Goal: Information Seeking & Learning: Learn about a topic

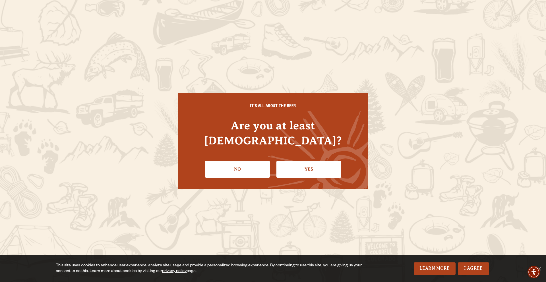
click at [298, 161] on link "Yes" at bounding box center [308, 169] width 65 height 16
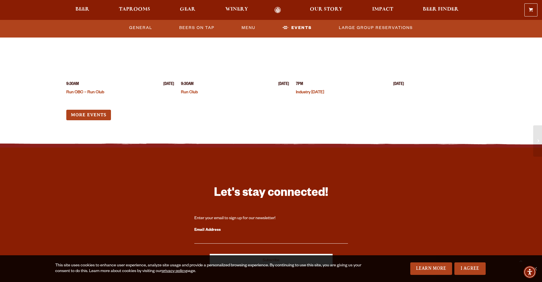
scroll to position [1575, 0]
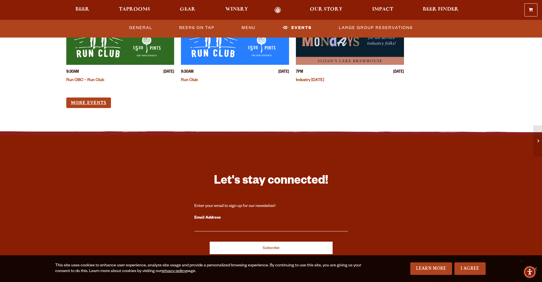
click at [99, 98] on link "More Events" at bounding box center [88, 103] width 45 height 11
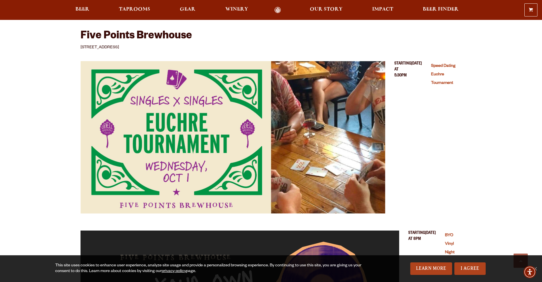
scroll to position [179, 0]
click at [195, 69] on img "Speed Dating Euchre Tournament (opens in a new window)" at bounding box center [232, 137] width 305 height 152
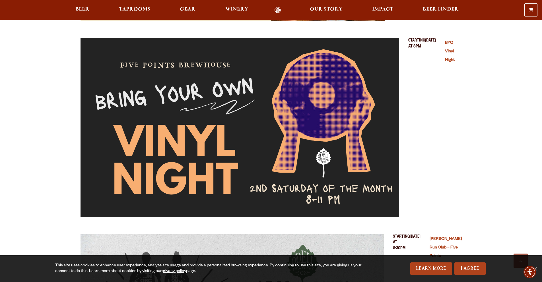
scroll to position [376, 0]
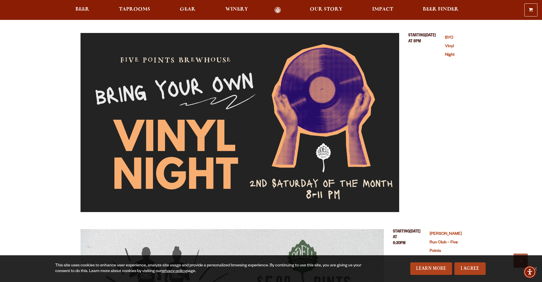
click at [448, 46] on link "BYO Vinyl Night" at bounding box center [450, 47] width 10 height 22
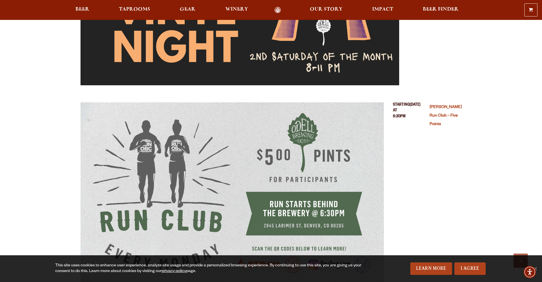
scroll to position [508, 0]
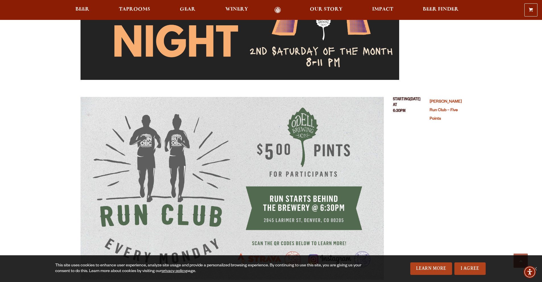
click at [455, 121] on link "[PERSON_NAME] Run Club – Five Points" at bounding box center [445, 111] width 32 height 22
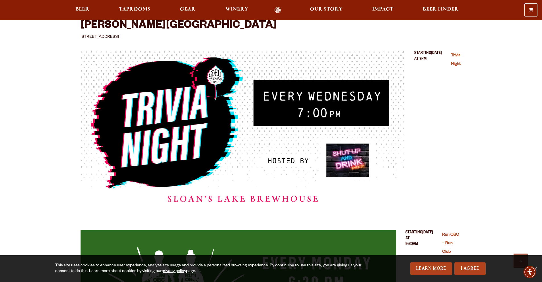
scroll to position [2589, 0]
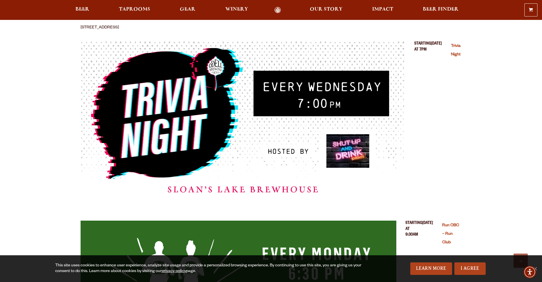
click at [454, 57] on link "Trivia Night" at bounding box center [456, 50] width 10 height 13
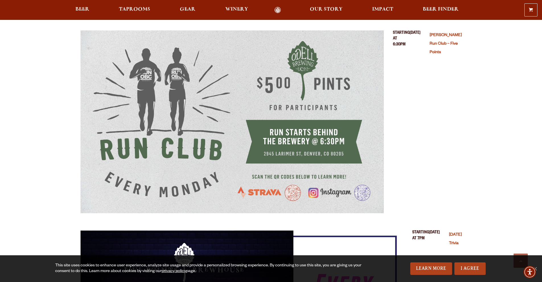
scroll to position [576, 0]
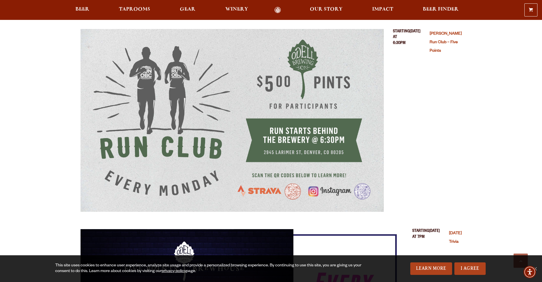
click at [455, 53] on link "[PERSON_NAME] Run Club – Five Points" at bounding box center [445, 43] width 32 height 22
